Goal: Information Seeking & Learning: Find specific fact

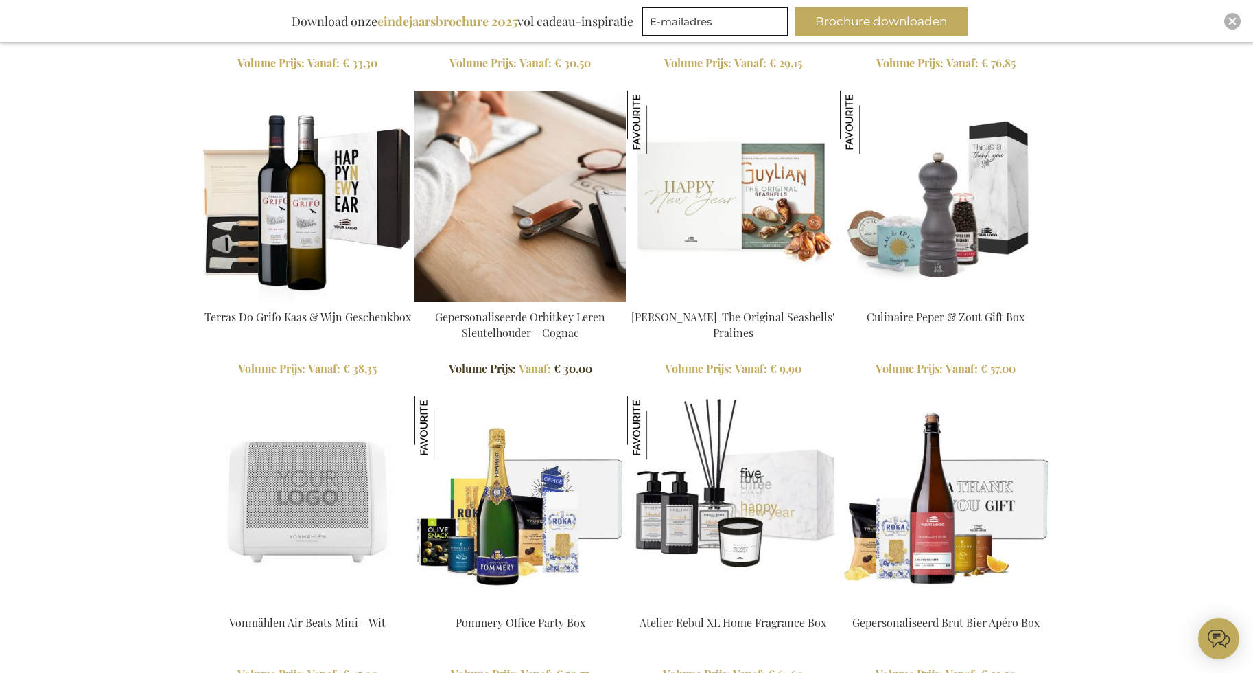
type input "administrator"
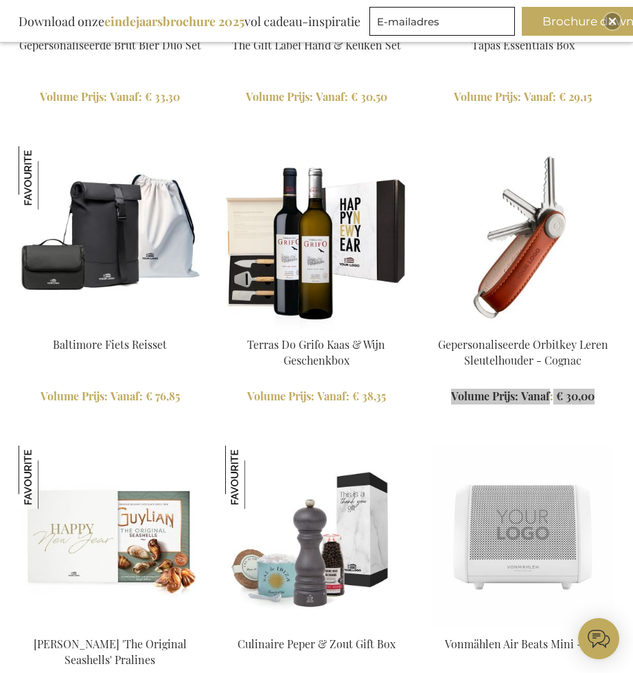
scroll to position [1309, 0]
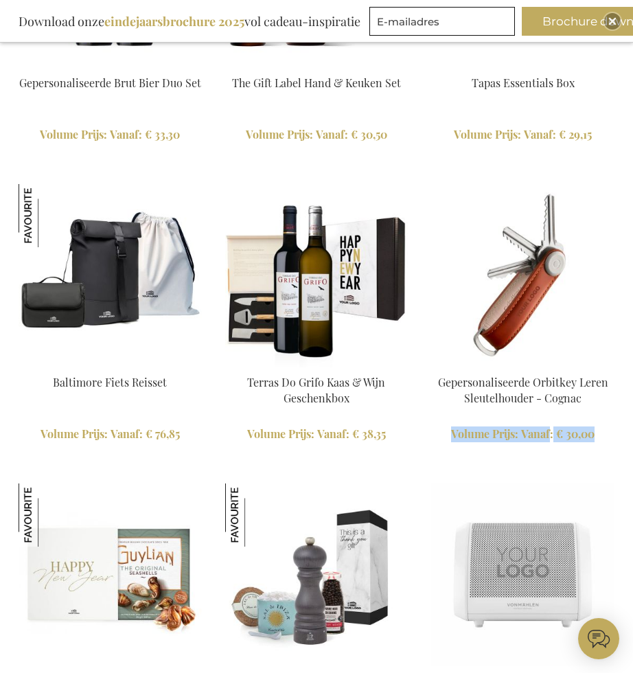
click at [313, 385] on link "Terras Do Grifo Kaas & Wijn Geschenkbox" at bounding box center [316, 390] width 138 height 30
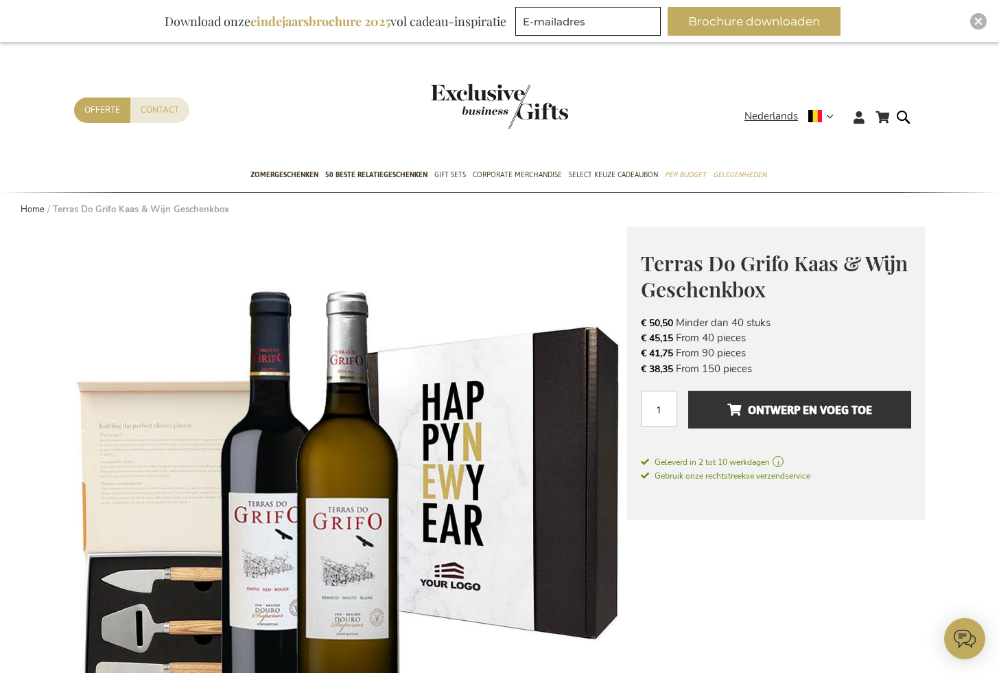
type input "administrator"
click at [632, 21] on img "Close" at bounding box center [979, 21] width 8 height 8
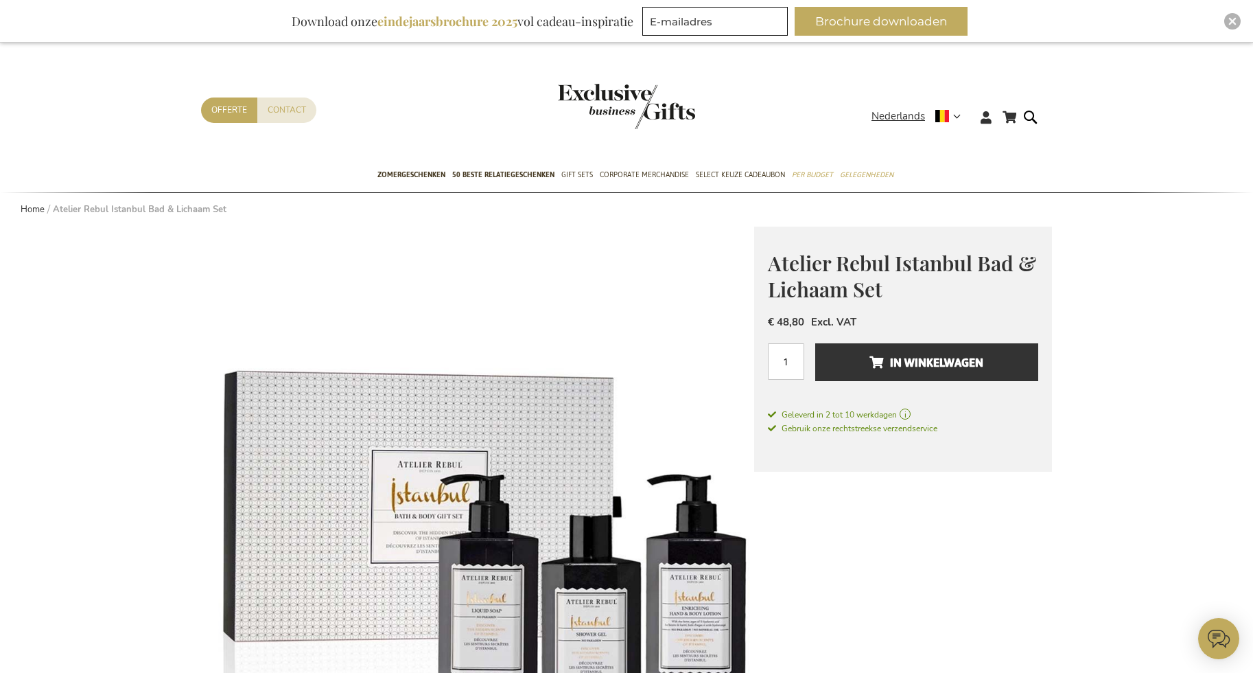
type input "administrator"
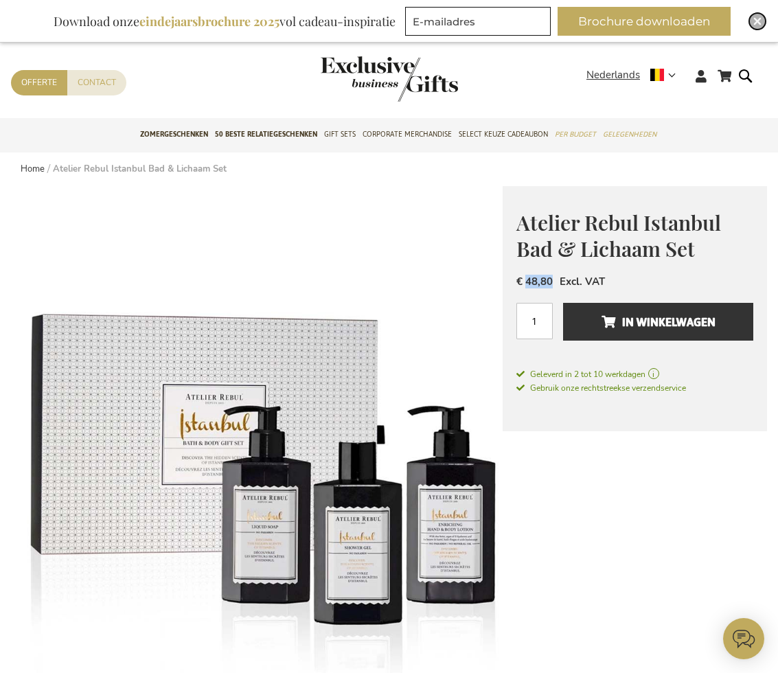
click at [760, 22] on img "Close" at bounding box center [757, 21] width 8 height 8
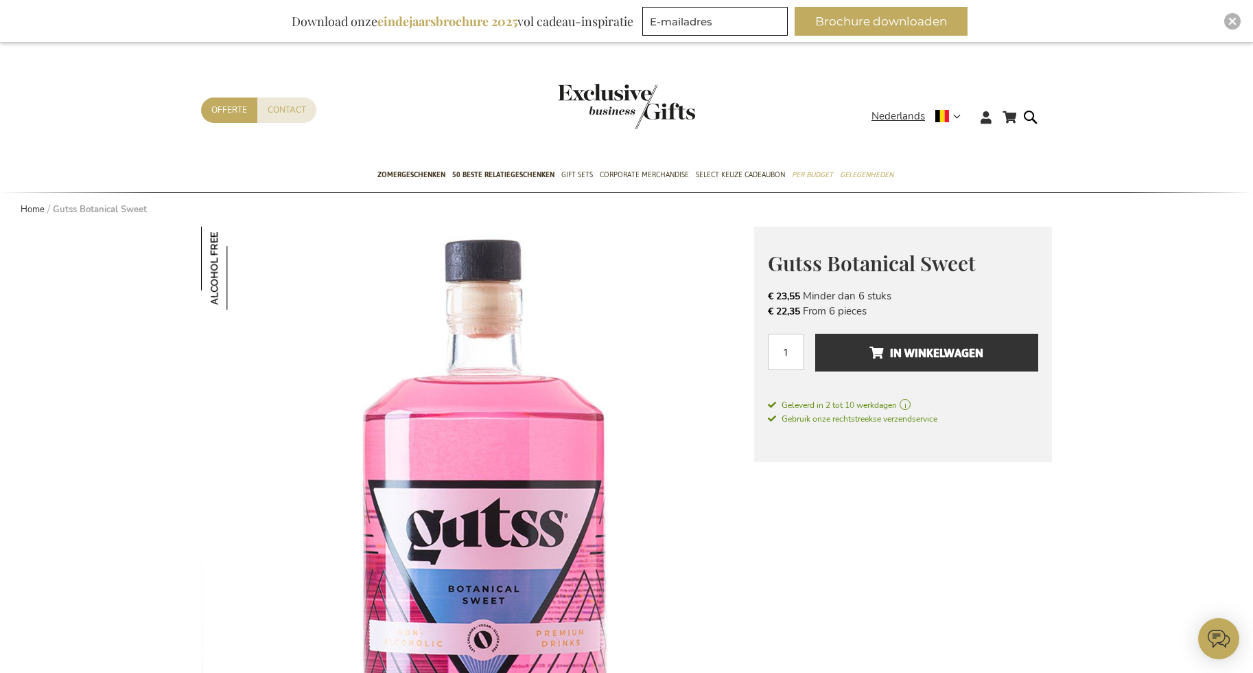
type input "administrator"
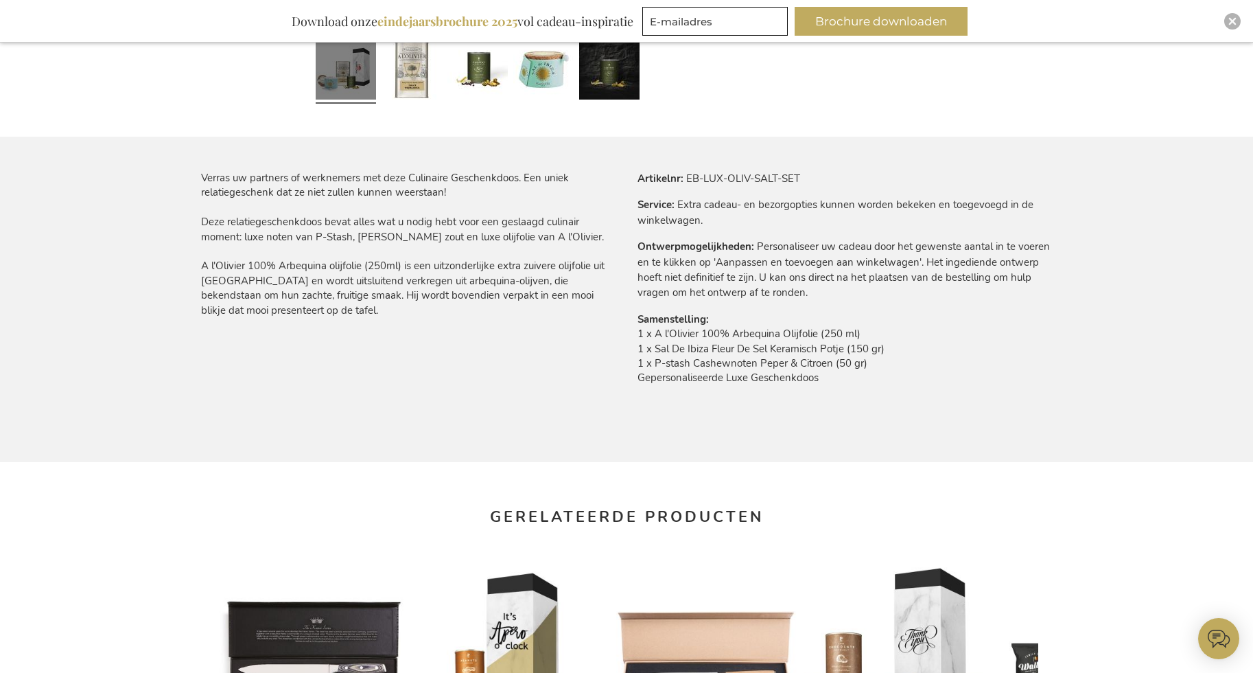
scroll to position [776, 0]
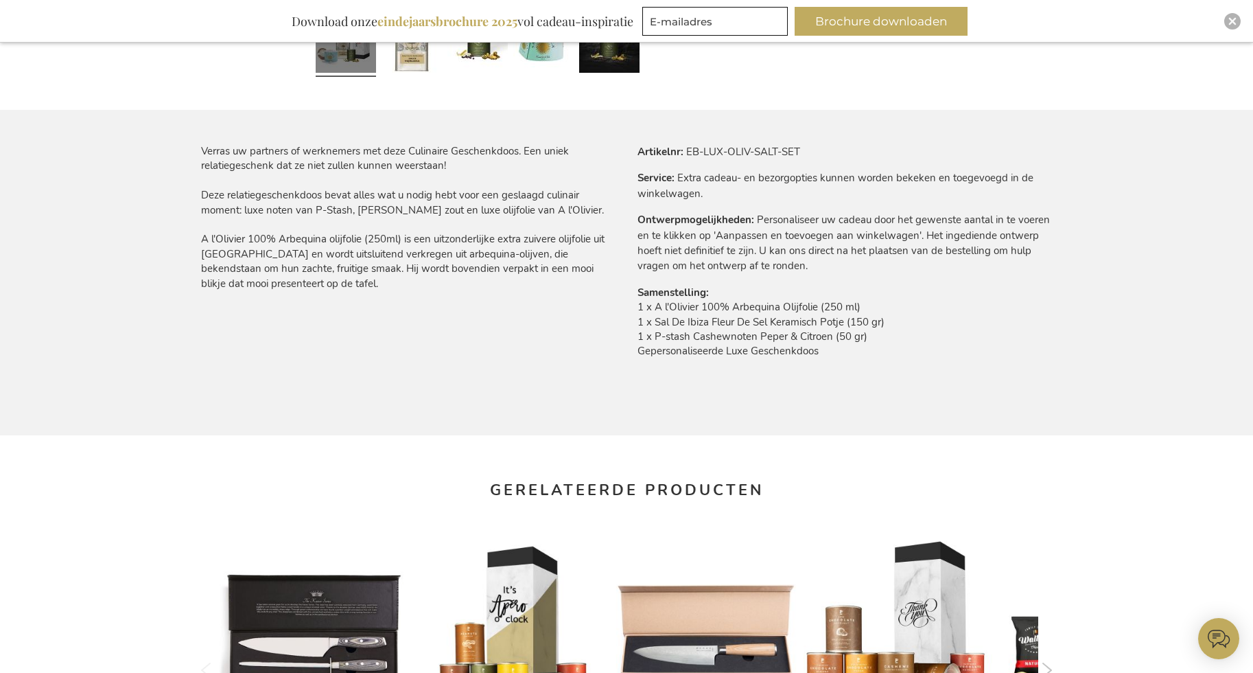
type input "administrator"
drag, startPoint x: 686, startPoint y: 152, endPoint x: 813, endPoint y: 144, distance: 127.2
click at [813, 144] on tr "Artikelnr EB-LUX-OLIV-SALT-SET" at bounding box center [845, 151] width 415 height 15
copy td "EB-LUX-OLIV-SALT-SET"
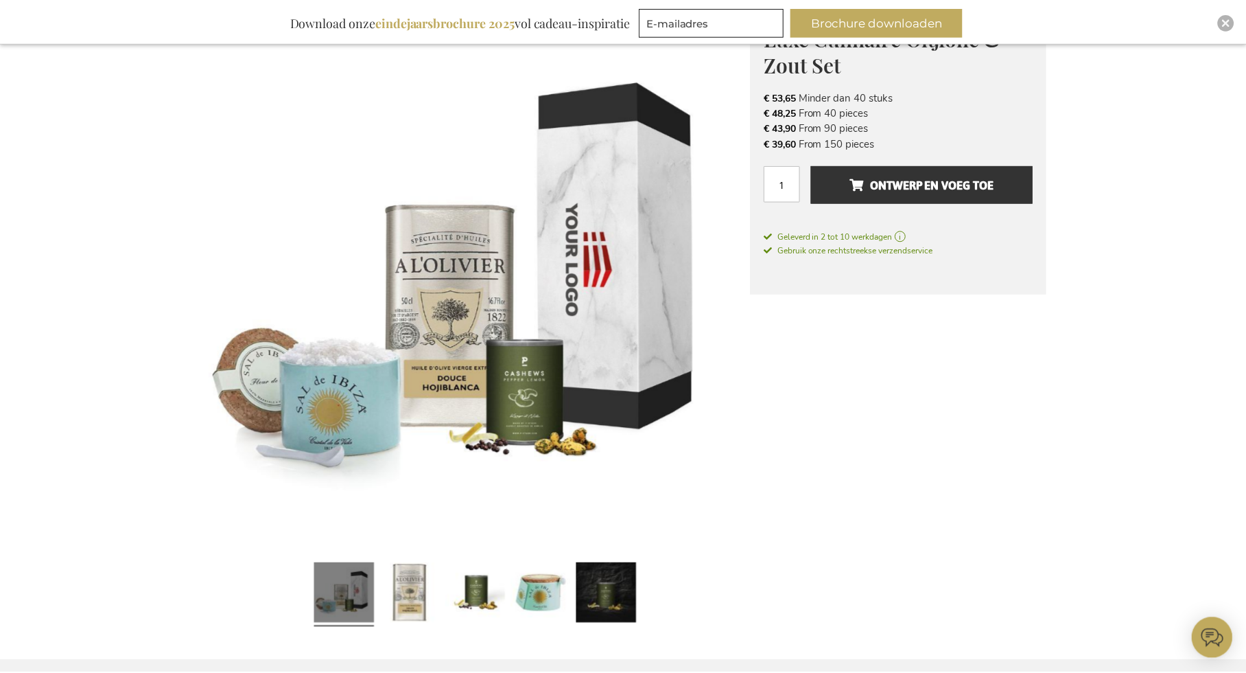
scroll to position [0, 0]
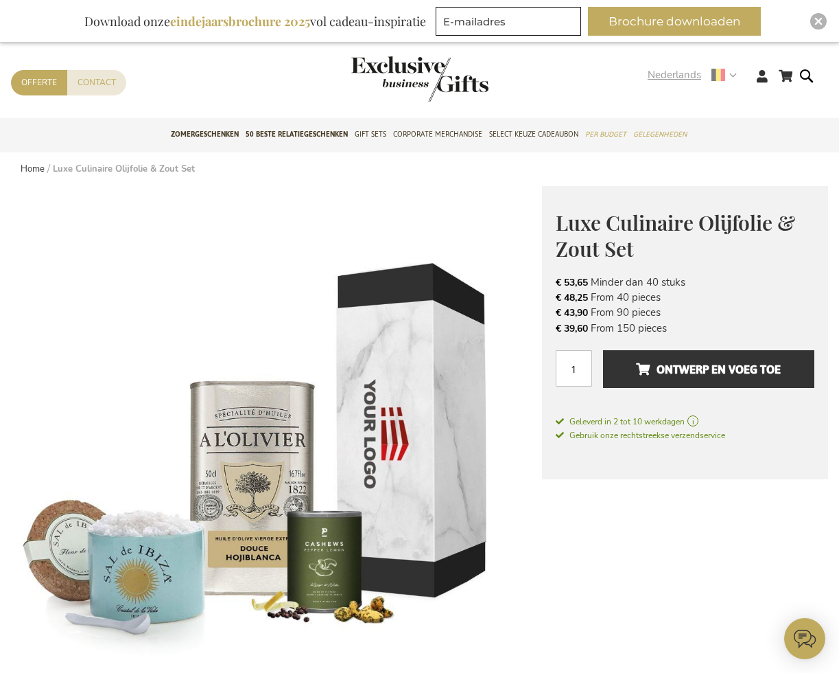
click at [730, 76] on strong "Nederlands" at bounding box center [692, 75] width 88 height 16
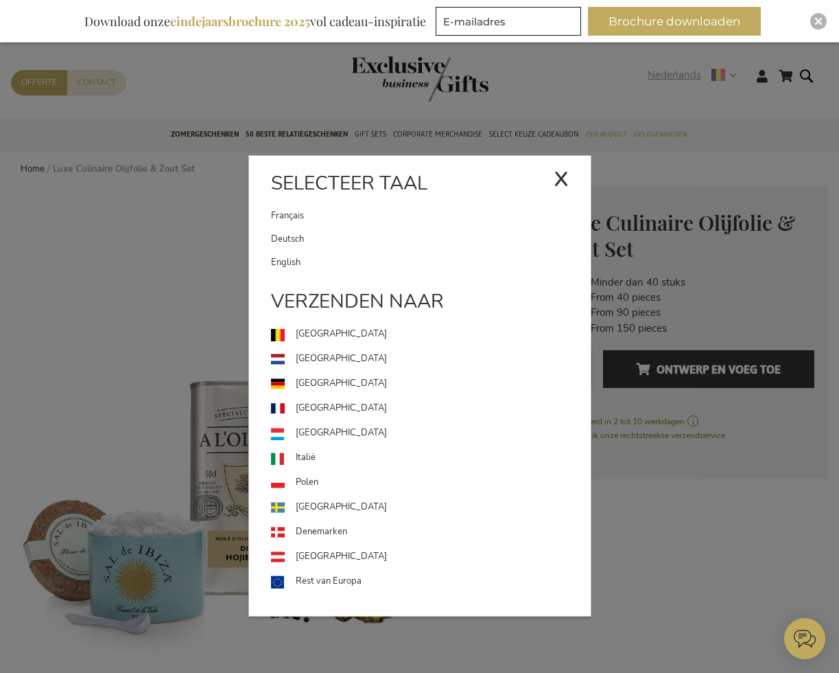
click at [557, 178] on div "x" at bounding box center [561, 176] width 15 height 41
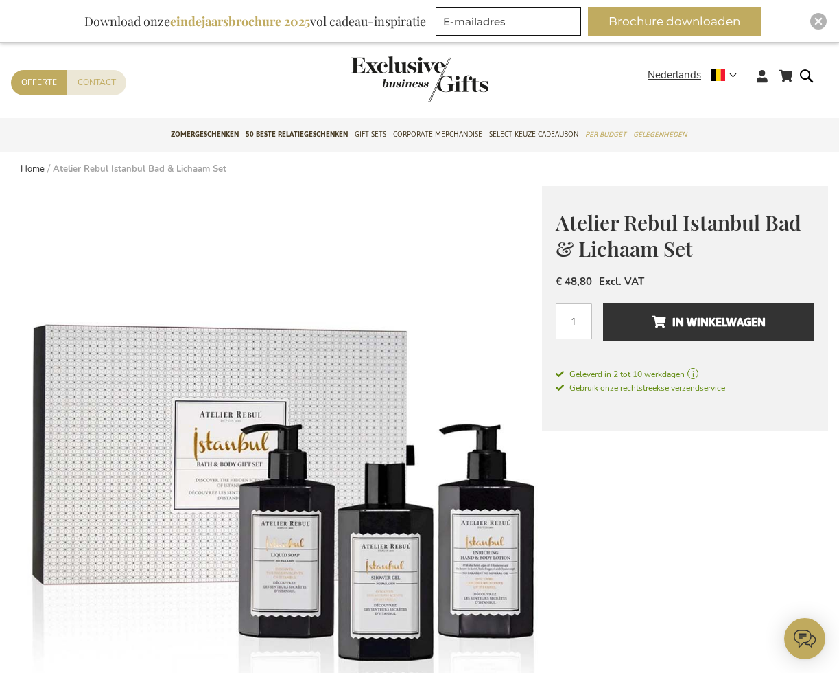
type input "administrator"
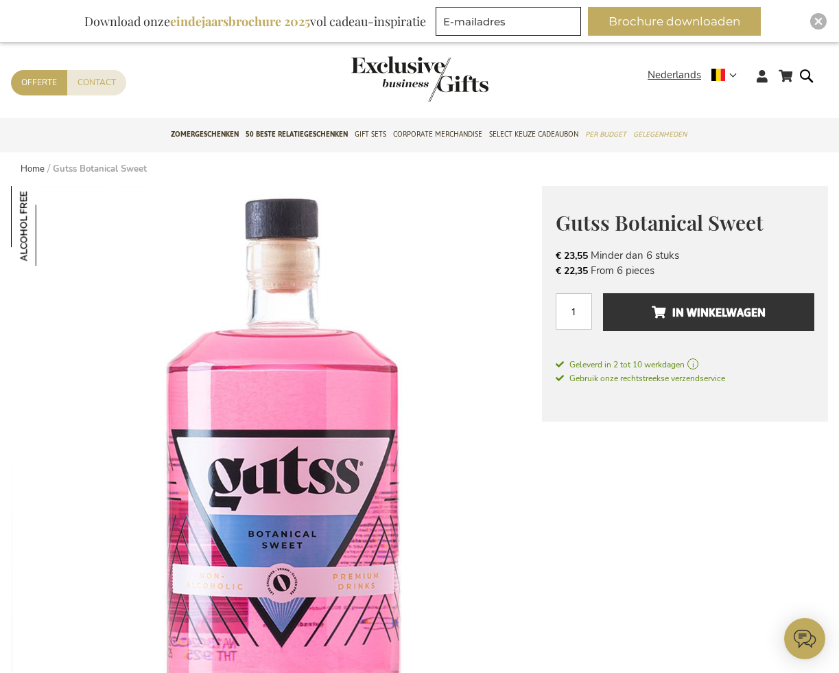
type input "administrator"
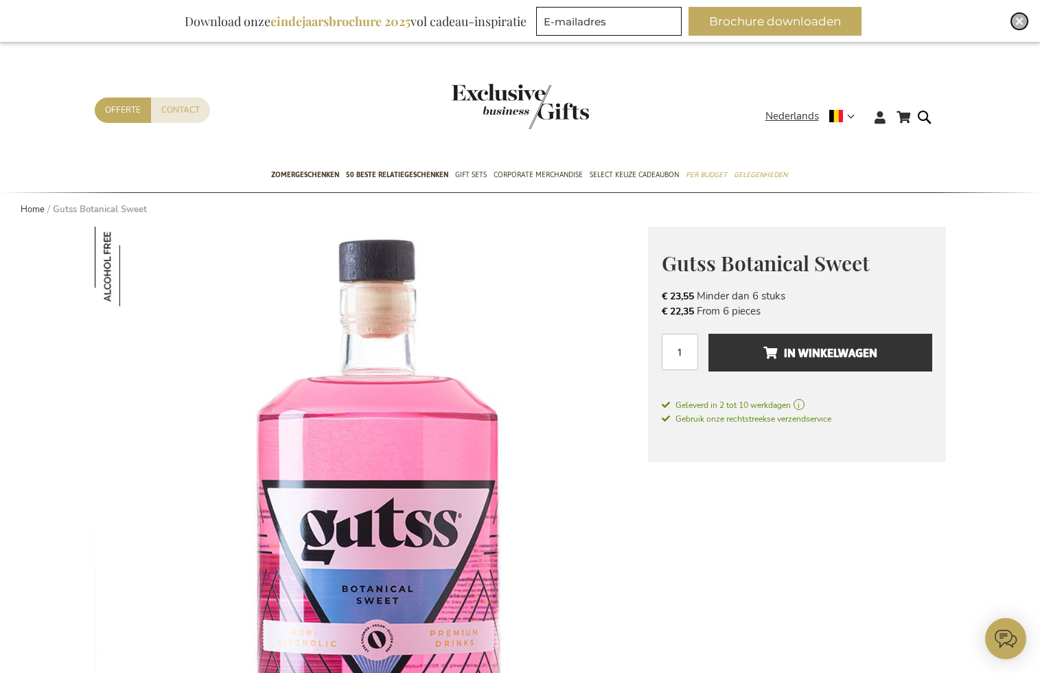
click at [839, 23] on img "Close" at bounding box center [1019, 21] width 8 height 8
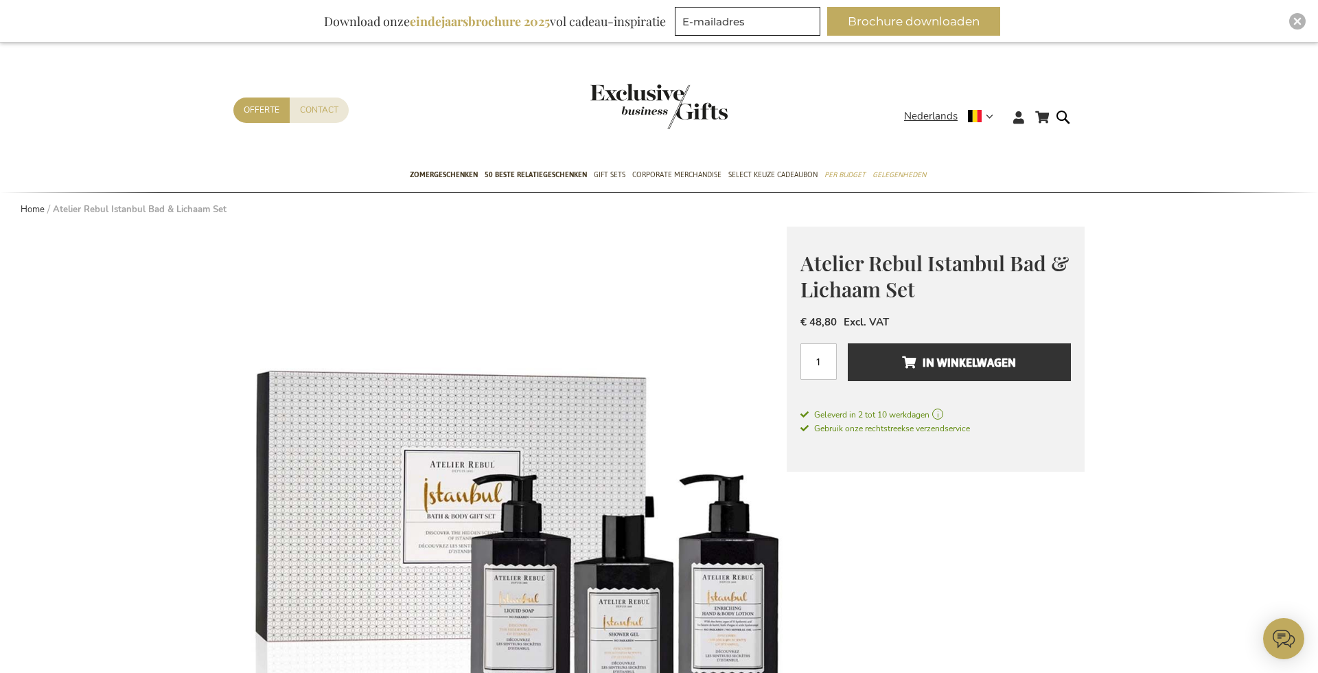
type input "administrator"
drag, startPoint x: 1294, startPoint y: 22, endPoint x: 1155, endPoint y: 34, distance: 139.2
click at [1003, 22] on img "Close" at bounding box center [1297, 21] width 8 height 8
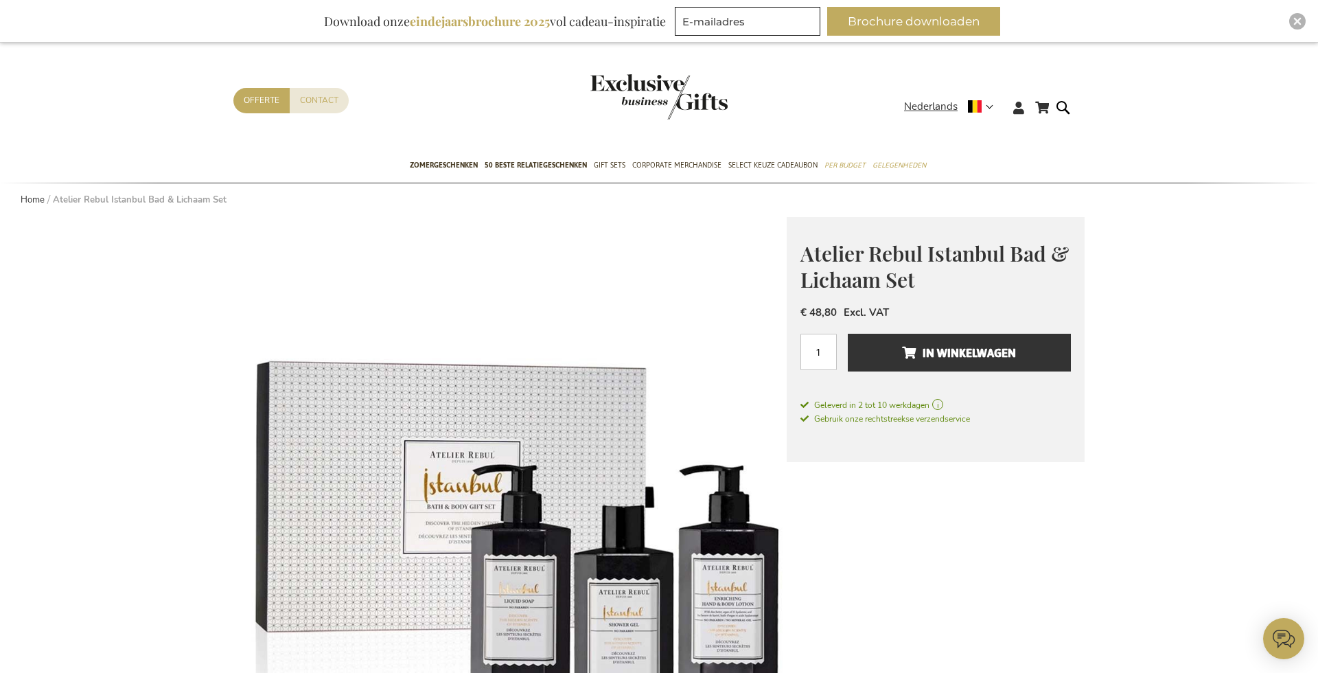
type input "administrator"
click at [1295, 23] on img "Close" at bounding box center [1297, 21] width 8 height 8
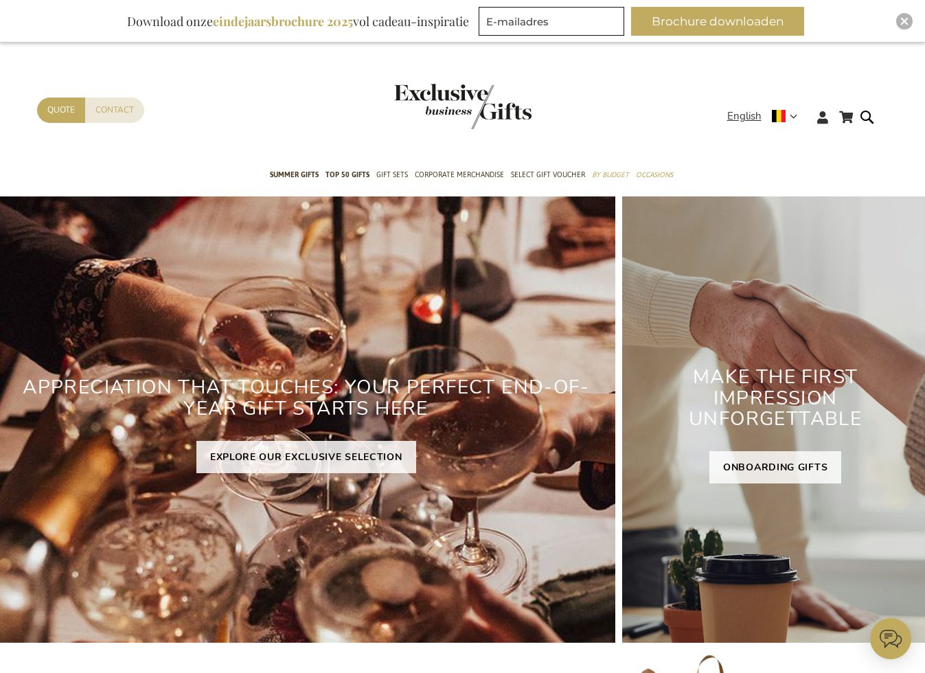
type input "administrator"
click at [905, 24] on img "Close" at bounding box center [904, 21] width 8 height 8
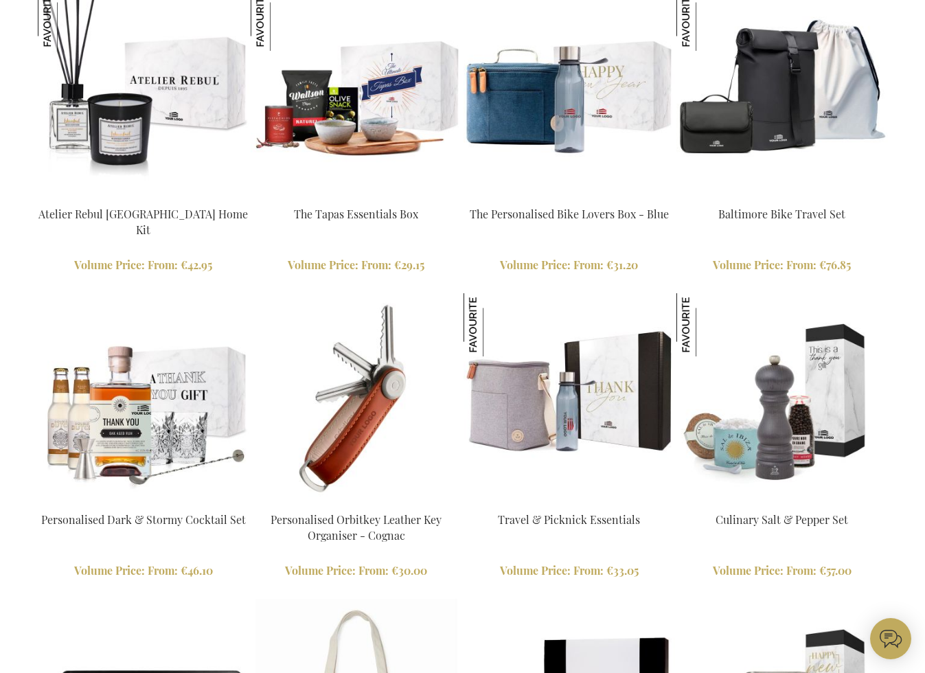
scroll to position [1431, 0]
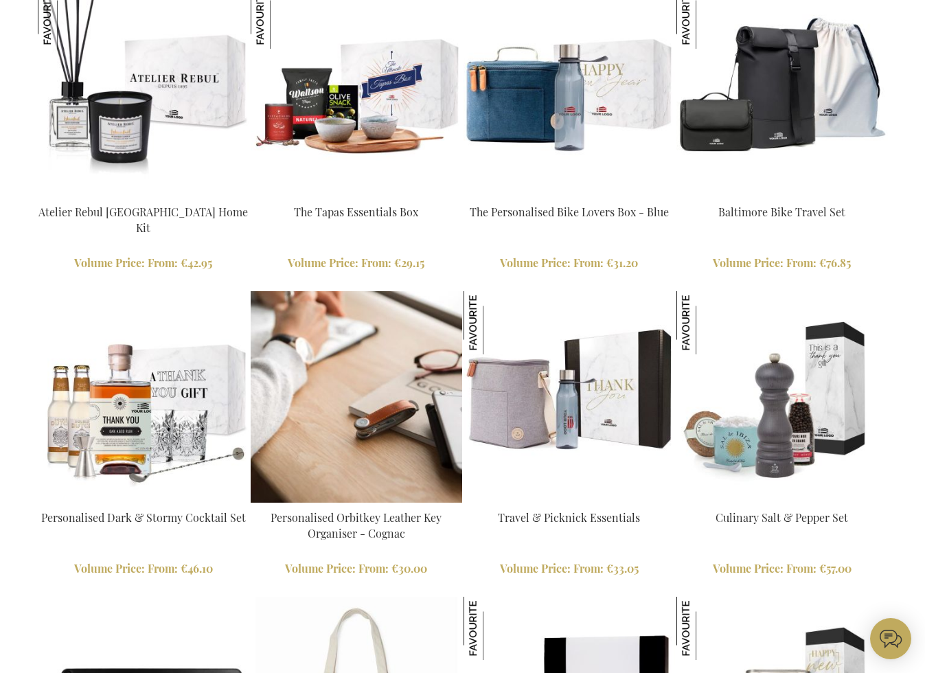
click at [360, 393] on img at bounding box center [356, 396] width 211 height 211
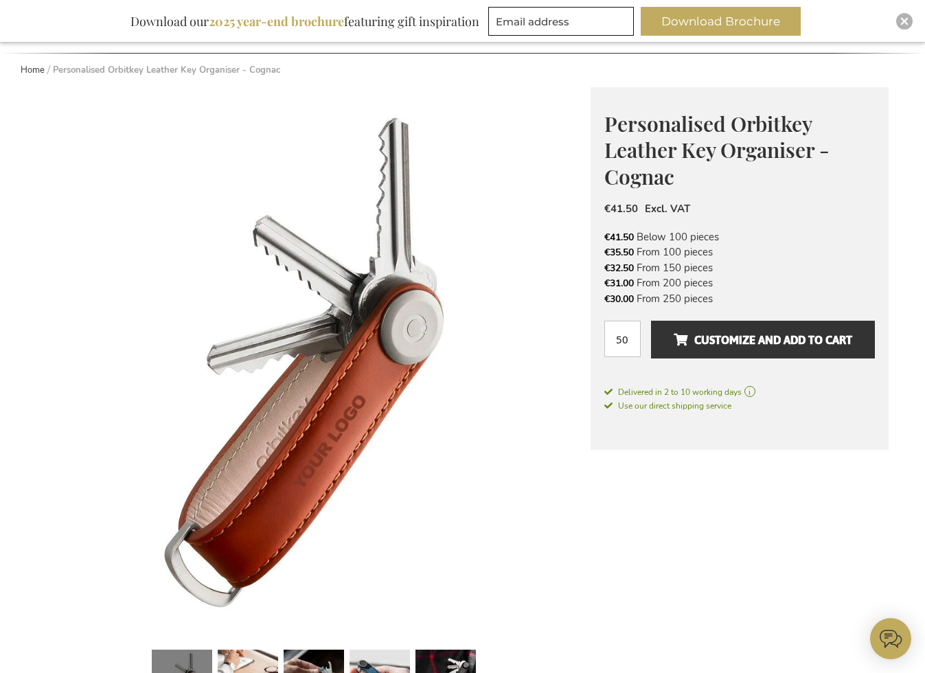
scroll to position [140, 0]
type input "administrator"
click at [753, 388] on span "Delivered in 2 to 10 working days" at bounding box center [739, 391] width 270 height 12
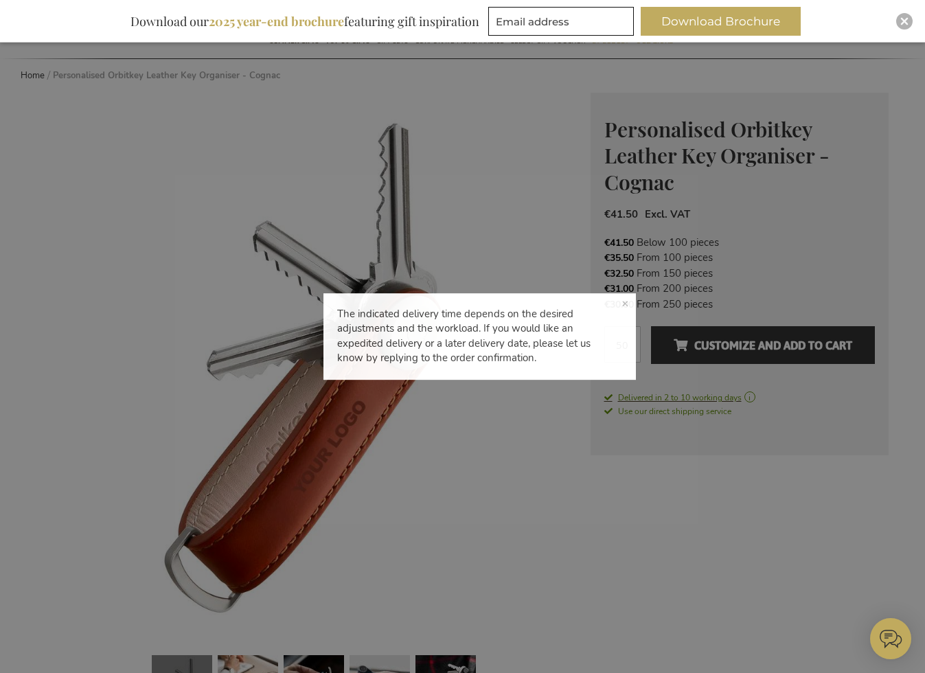
scroll to position [132, 0]
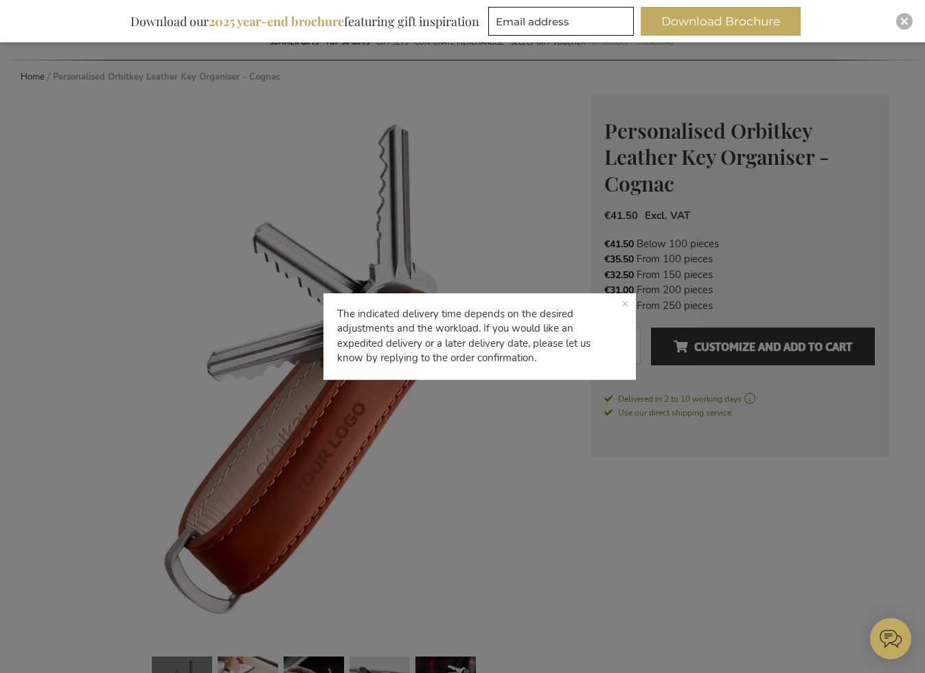
click at [625, 301] on p "The indicated delivery time depends on the desired adjustments and the workload…" at bounding box center [479, 336] width 312 height 86
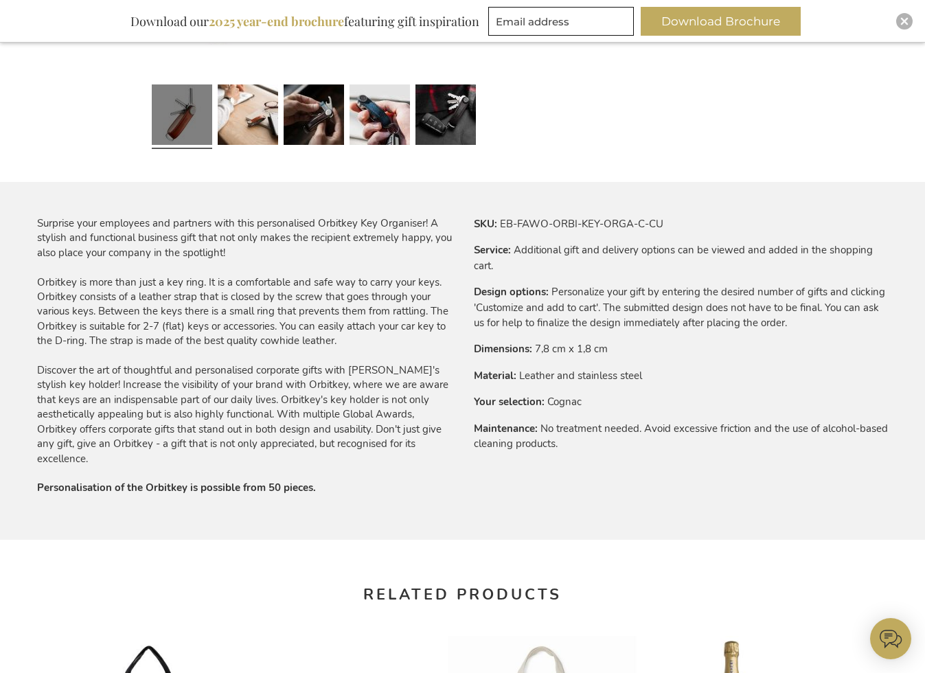
scroll to position [789, 0]
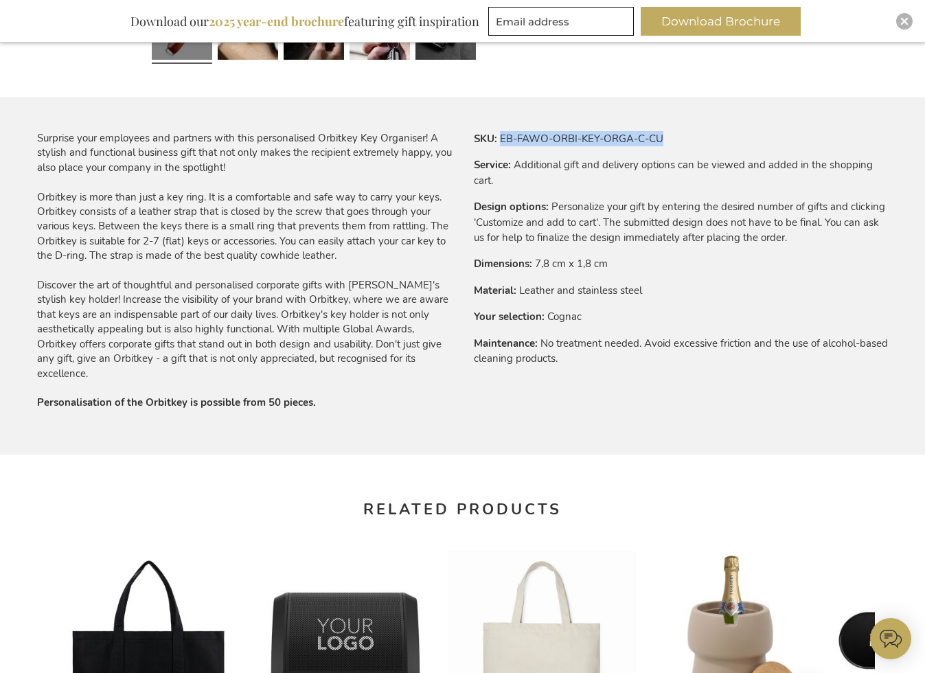
drag, startPoint x: 501, startPoint y: 136, endPoint x: 716, endPoint y: 134, distance: 214.8
click at [716, 134] on tr "SKU EB-FAWO-ORBI-KEY-ORGA-C-CU" at bounding box center [681, 138] width 415 height 15
copy td "EB-FAWO-ORBI-KEY-ORGA-C-CU"
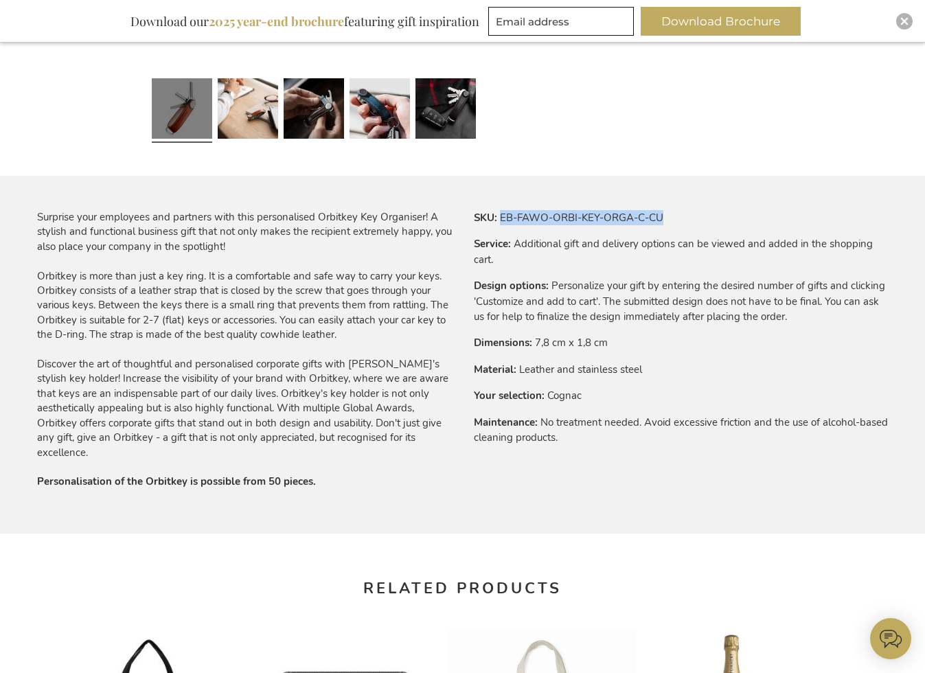
scroll to position [709, 0]
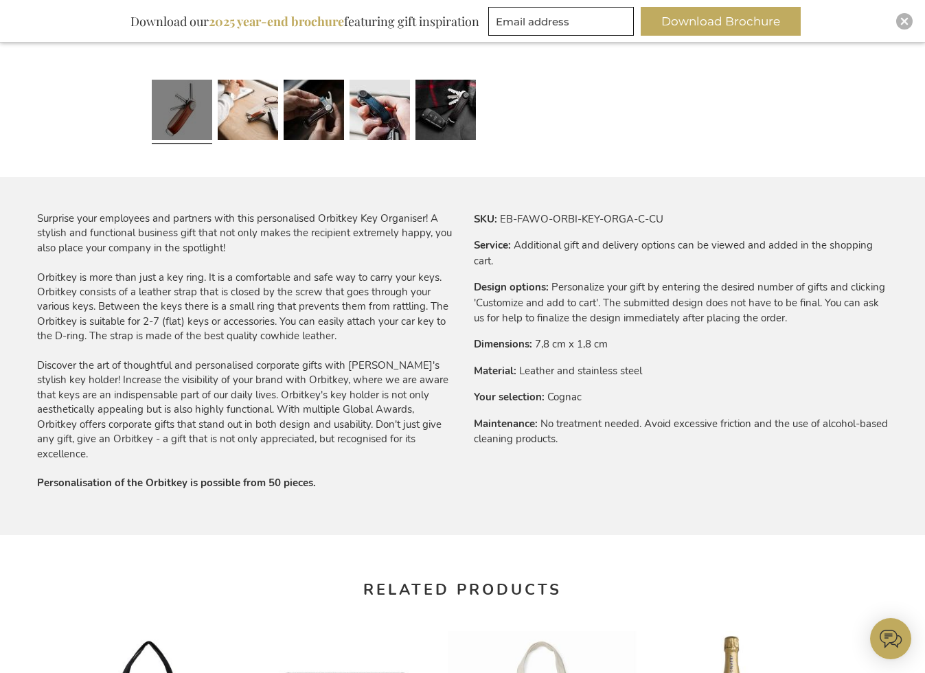
drag, startPoint x: 500, startPoint y: 240, endPoint x: 503, endPoint y: 224, distance: 16.2
click at [0, 0] on th "Service" at bounding box center [0, 0] width 0 height 0
drag, startPoint x: 500, startPoint y: 216, endPoint x: 659, endPoint y: 222, distance: 158.7
click at [0, 0] on td "EB-FAWO-ORBI-KEY-ORGA-C-CU" at bounding box center [0, 0] width 0 height 0
copy td "EB-FAWO-ORBI-KEY-ORGA-C-CU"
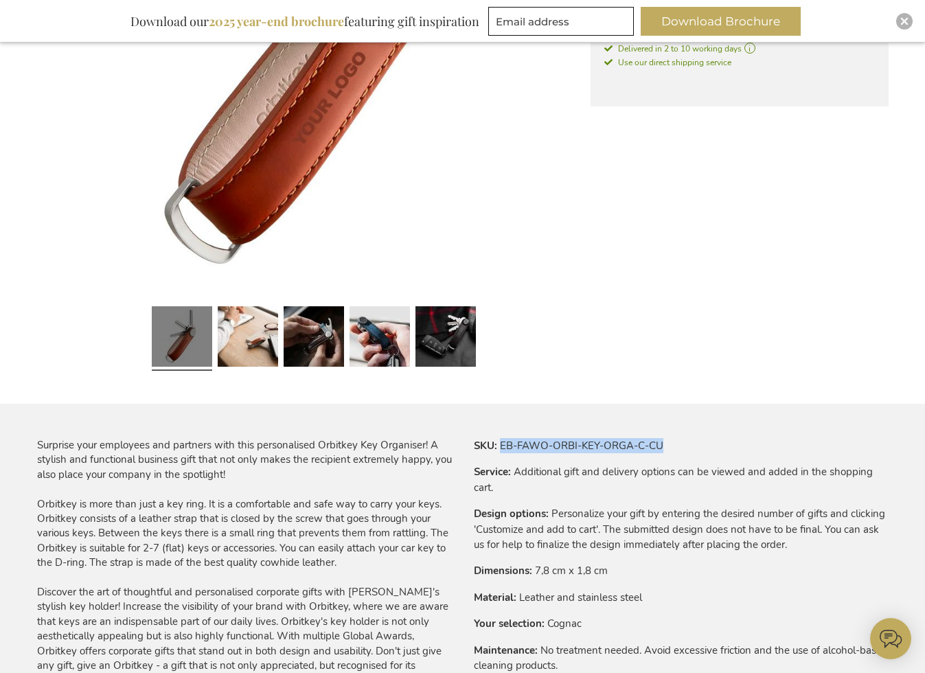
scroll to position [206, 0]
